Goal: Task Accomplishment & Management: Manage account settings

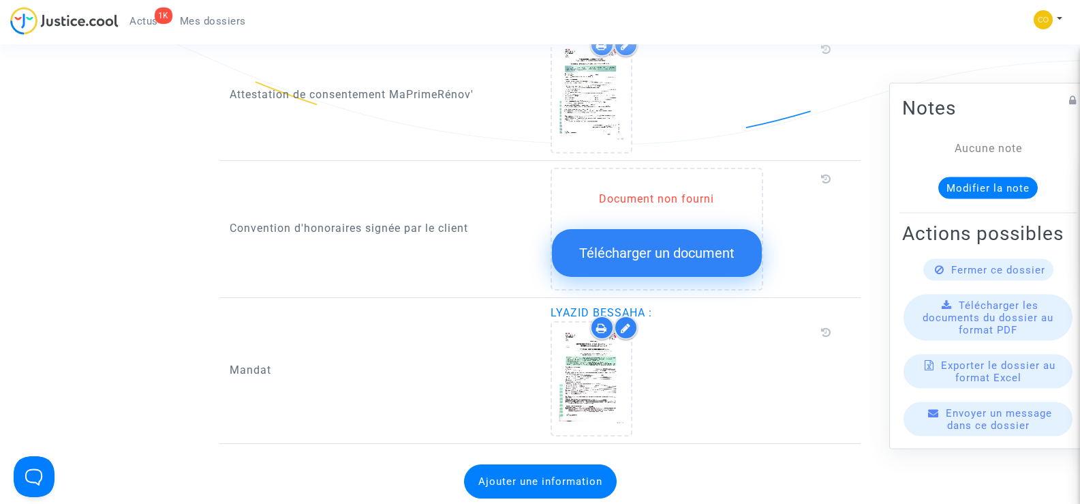
scroll to position [1568, 0]
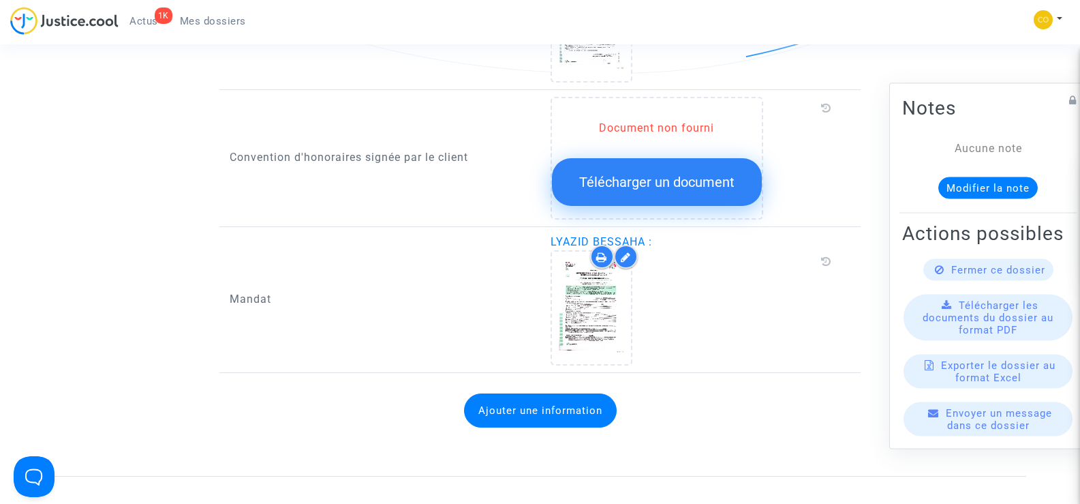
click at [209, 24] on span "Mes dossiers" at bounding box center [213, 21] width 66 height 12
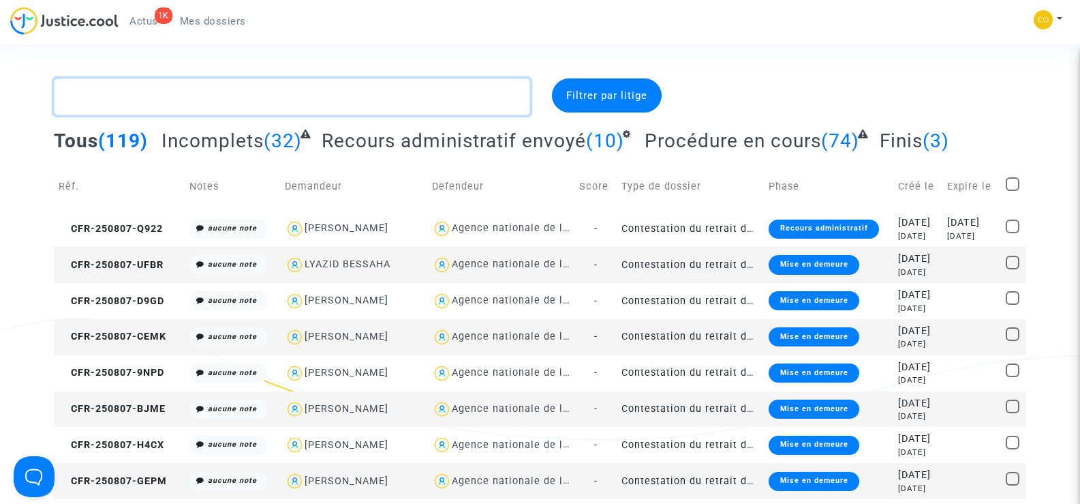
click at [134, 93] on textarea at bounding box center [292, 96] width 476 height 37
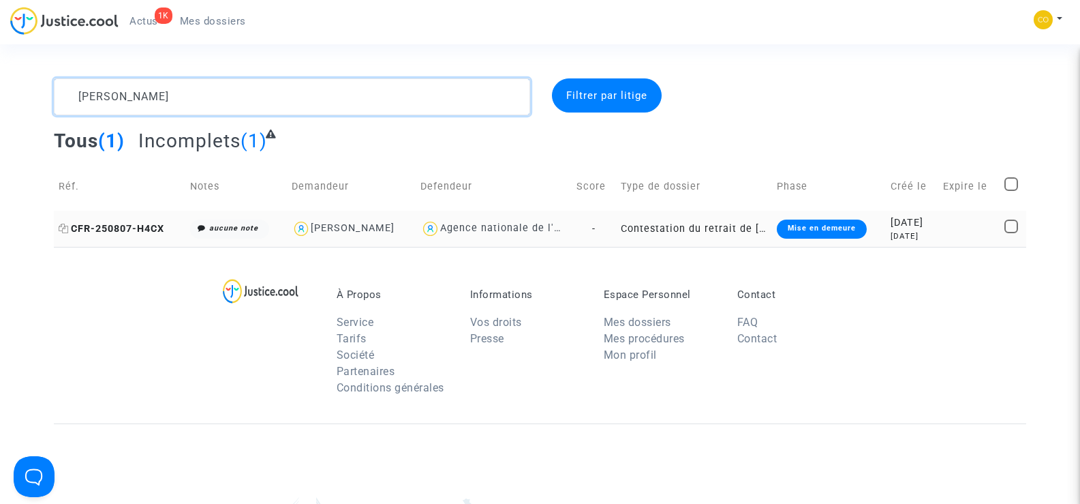
type textarea "[PERSON_NAME]"
click at [123, 229] on span "CFR-250807-H4CX" at bounding box center [112, 229] width 106 height 12
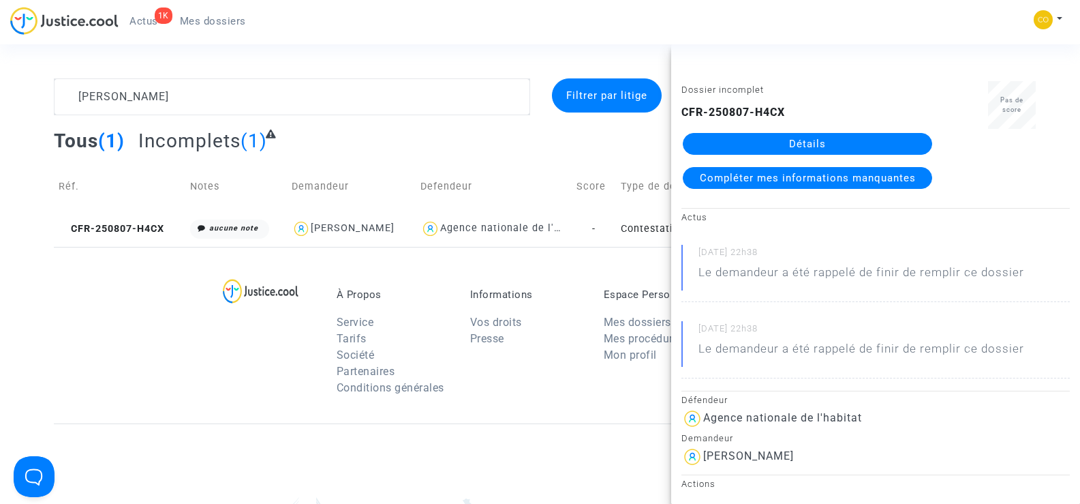
click at [853, 142] on link "Détails" at bounding box center [807, 144] width 249 height 22
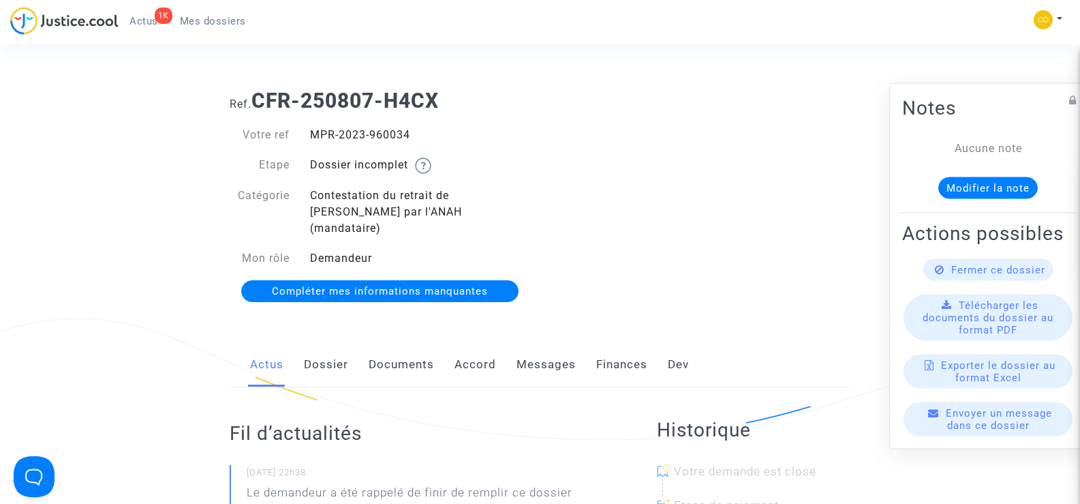
click at [421, 348] on link "Documents" at bounding box center [401, 364] width 65 height 45
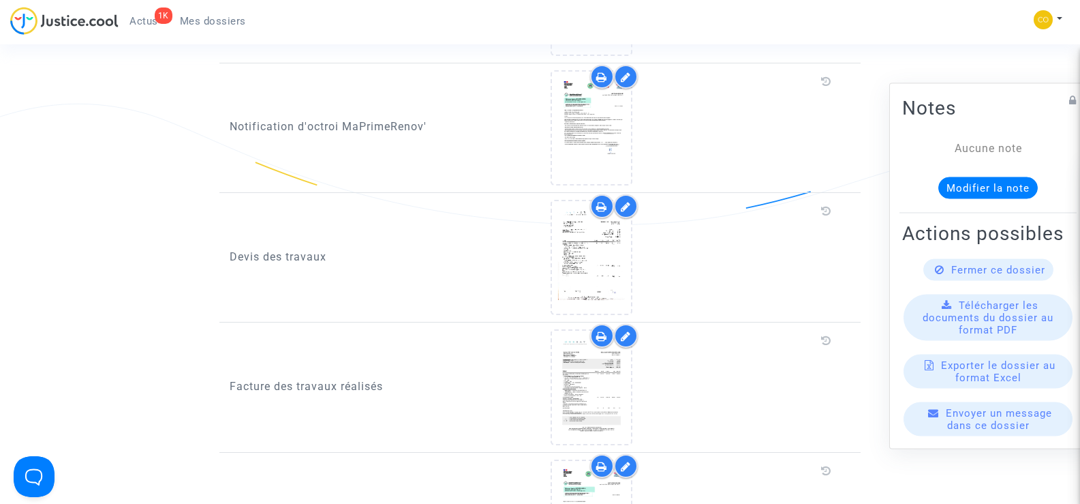
scroll to position [818, 0]
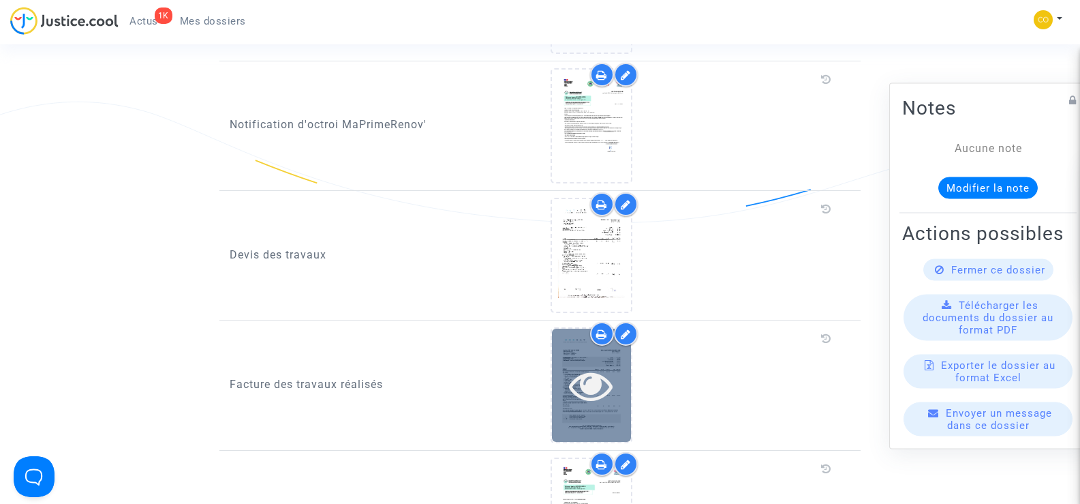
click at [625, 366] on div at bounding box center [591, 385] width 79 height 44
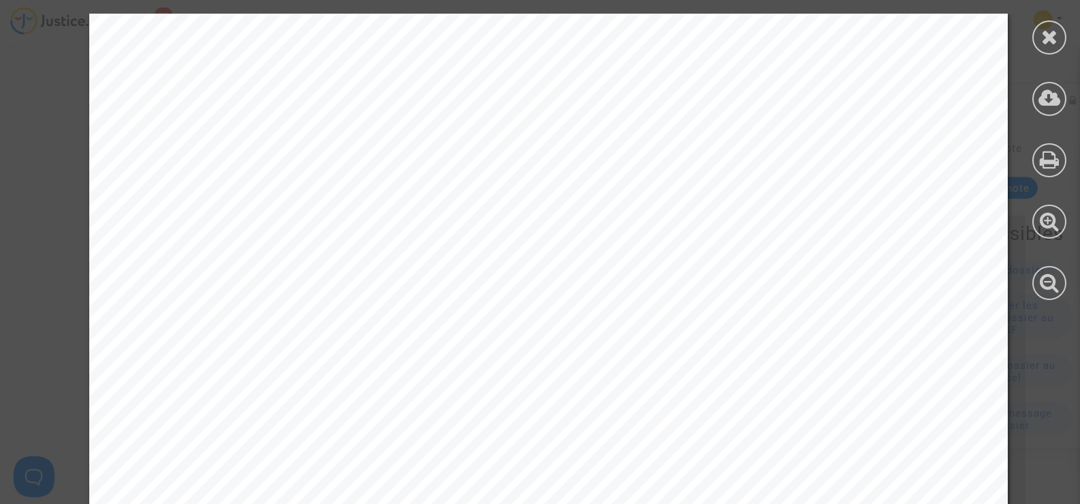
scroll to position [204, 0]
click at [1039, 40] on div at bounding box center [1050, 37] width 34 height 34
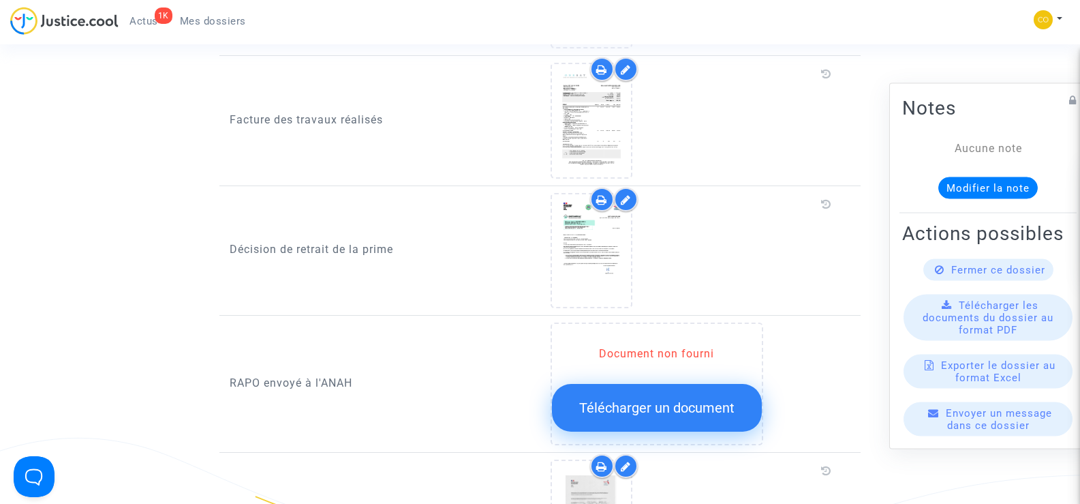
scroll to position [605, 0]
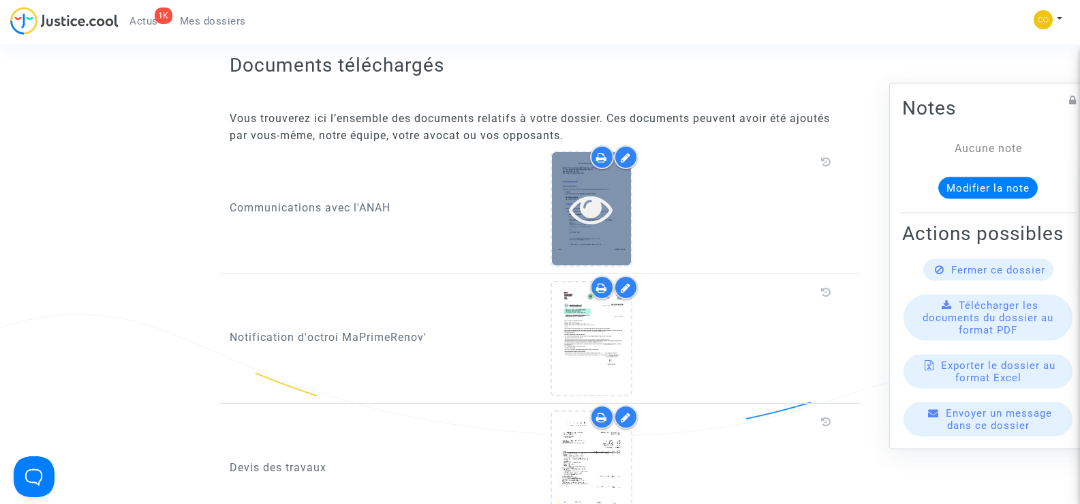
click at [603, 187] on icon at bounding box center [591, 209] width 44 height 44
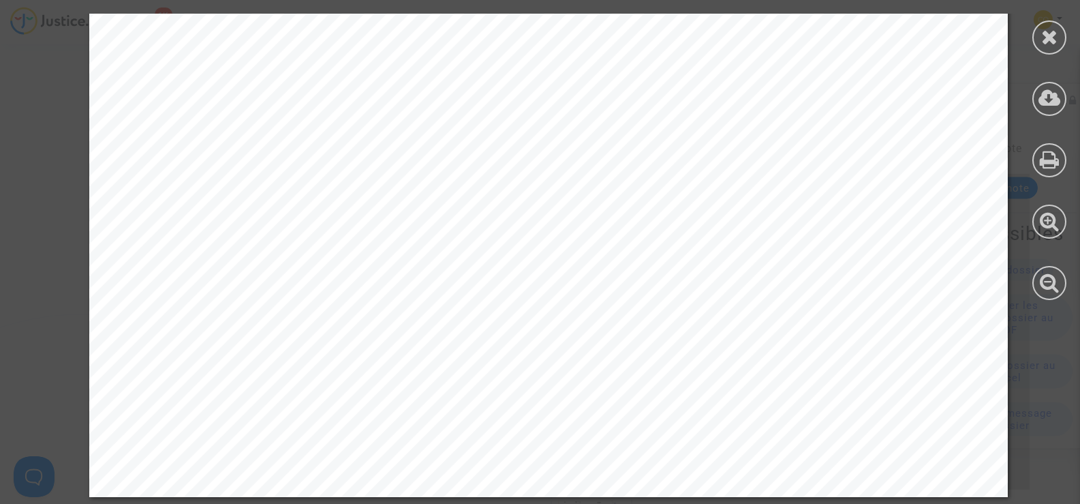
scroll to position [13833, 0]
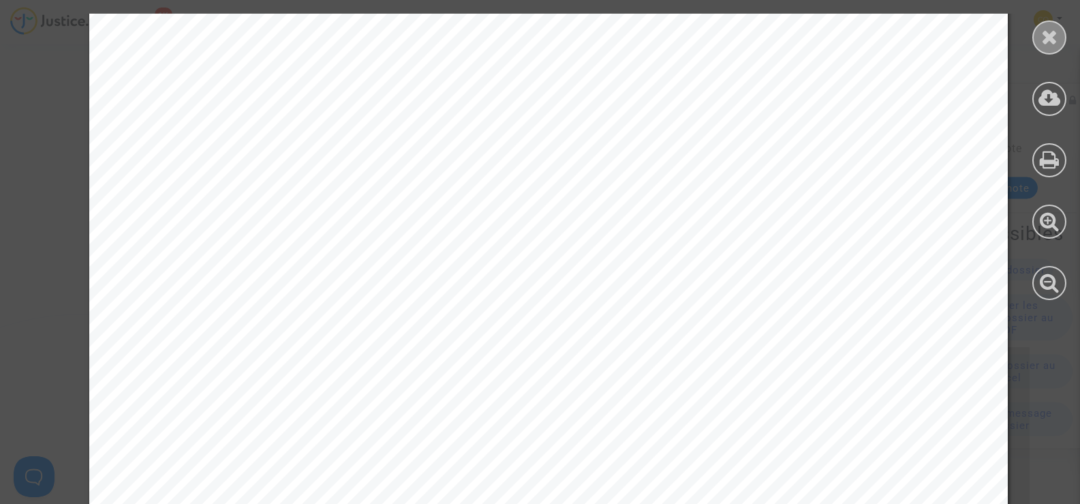
click at [1056, 44] on icon at bounding box center [1050, 37] width 17 height 20
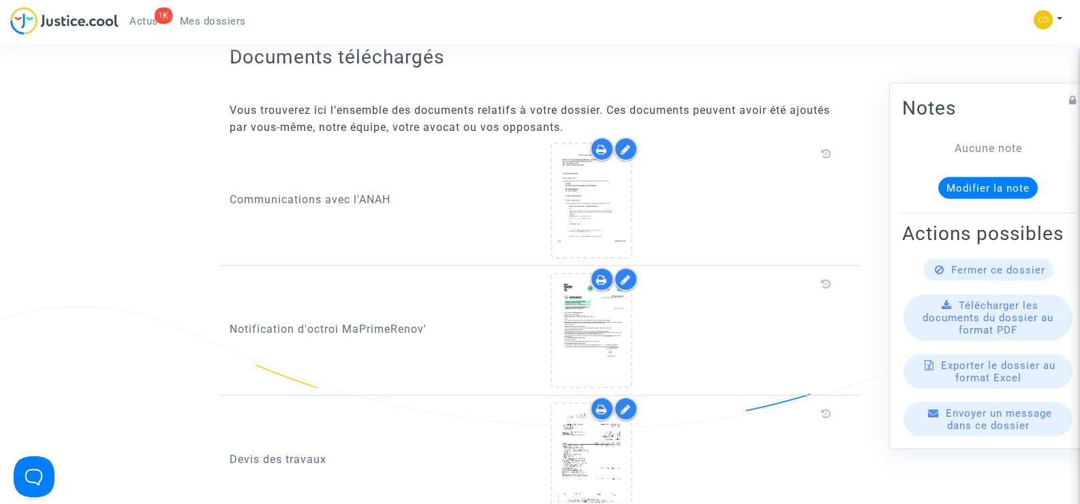
scroll to position [0, 0]
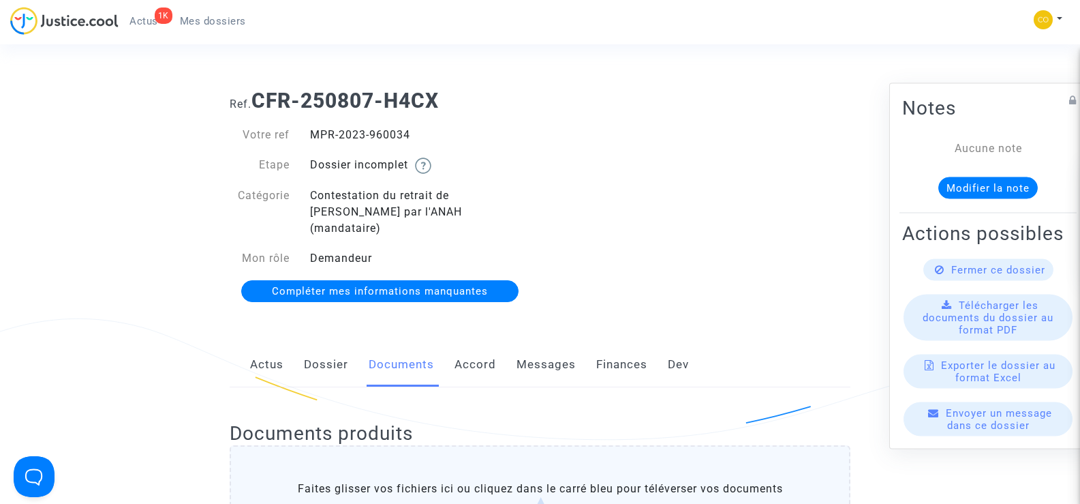
drag, startPoint x: 416, startPoint y: 136, endPoint x: 314, endPoint y: 132, distance: 102.3
click at [314, 132] on div "MPR-2023-960034" at bounding box center [420, 135] width 241 height 16
copy div "MPR-2023-960034"
